Goal: Task Accomplishment & Management: Use online tool/utility

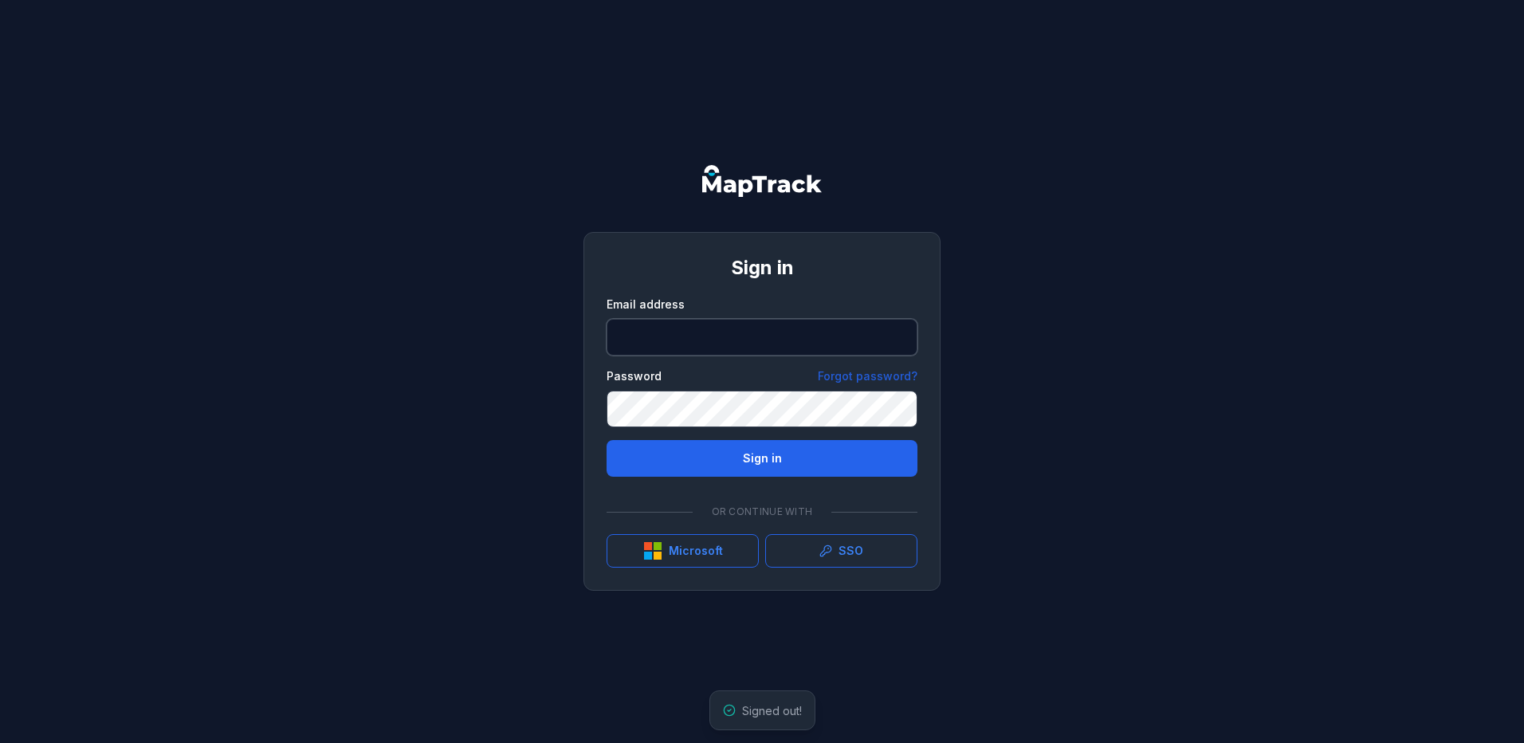
type input "**********"
click at [752, 462] on button "Sign in" at bounding box center [761, 458] width 311 height 37
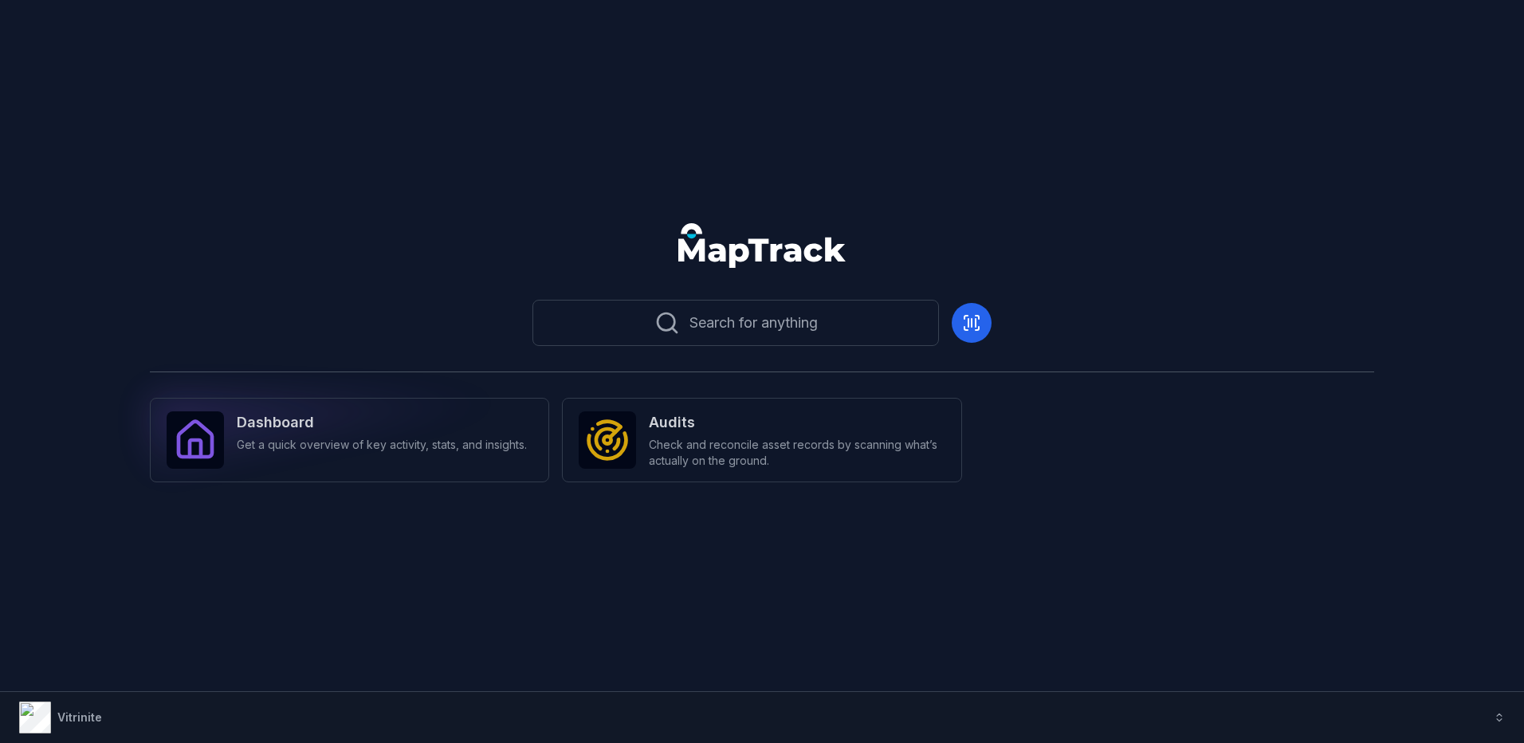
click at [416, 467] on div "Dashboard Get a quick overview of key activity, stats, and insights." at bounding box center [349, 440] width 399 height 84
